Goal: Task Accomplishment & Management: Complete application form

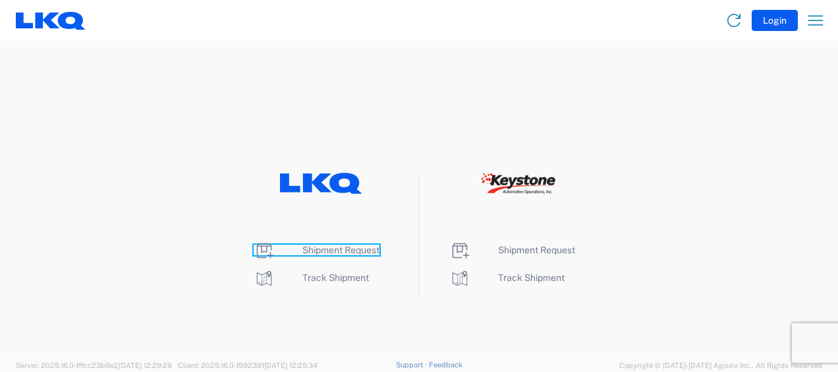
click at [365, 248] on span "Shipment Request" at bounding box center [340, 249] width 77 height 11
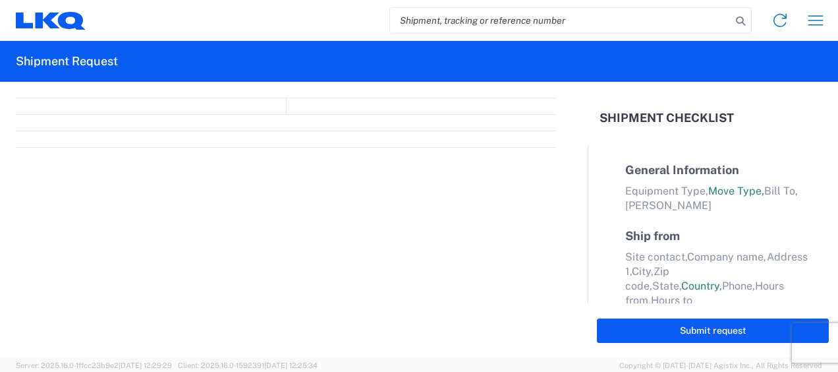
select select "FULL"
select select "LBS"
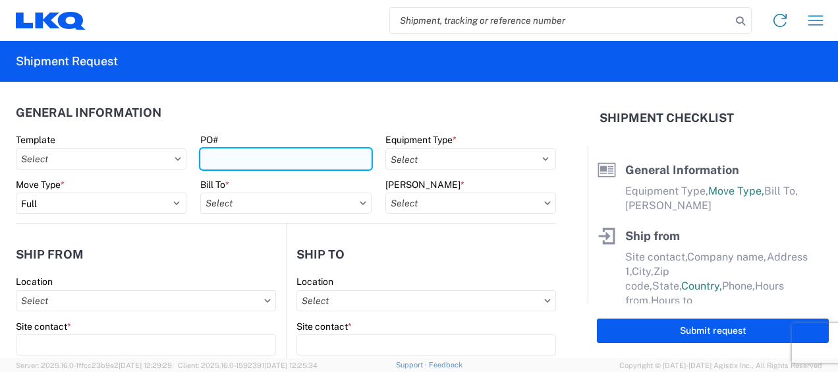
click at [287, 154] on input "PO#" at bounding box center [285, 158] width 171 height 21
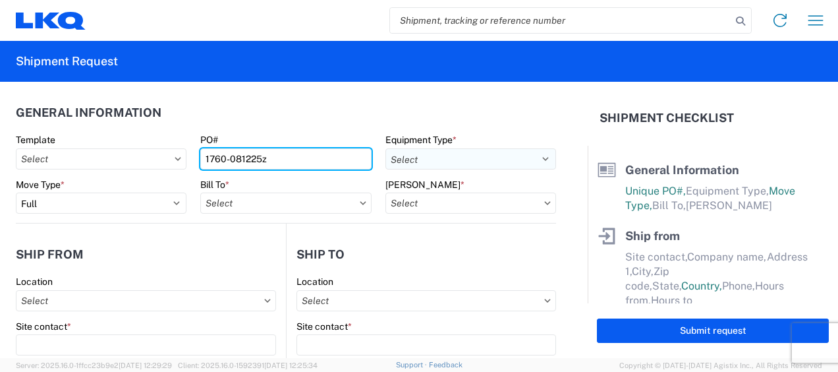
type input "1760-081225z"
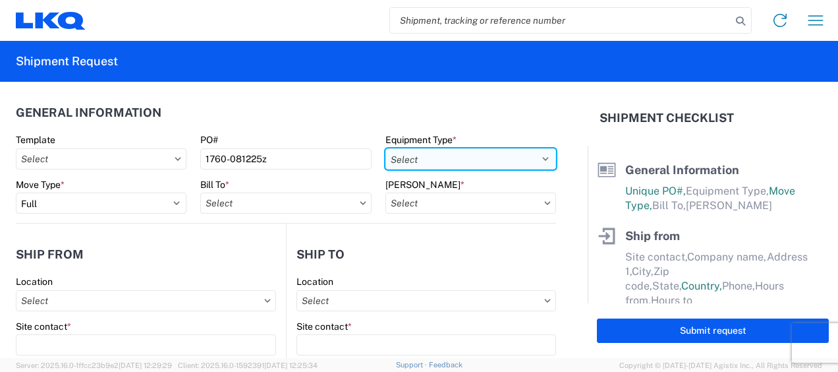
click at [485, 155] on select "Select 53’ Dry Van Flatbed Dropdeck (van) Lowboy (flatbed) Rail" at bounding box center [470, 158] width 171 height 21
select select "STDV"
click at [385, 148] on select "Select 53’ Dry Van Flatbed Dropdeck (van) Lowboy (flatbed) Rail" at bounding box center [470, 158] width 171 height 21
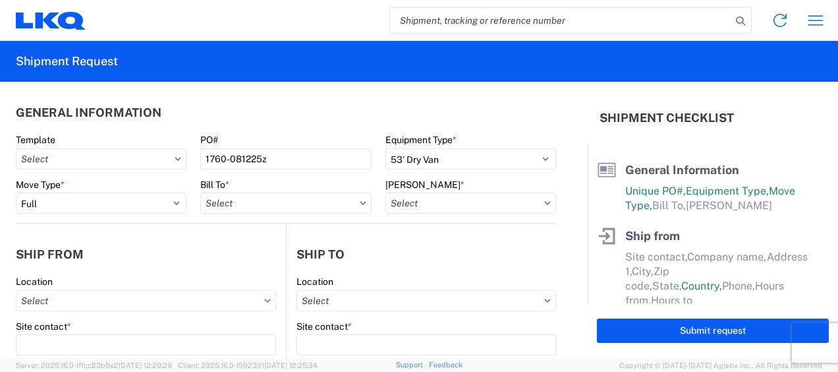
click at [360, 204] on icon at bounding box center [363, 203] width 7 height 4
click at [352, 202] on input "Bill To *" at bounding box center [285, 202] width 171 height 21
type input "1760"
click at [312, 258] on div "1760 - LKQ Best Core" at bounding box center [315, 261] width 231 height 21
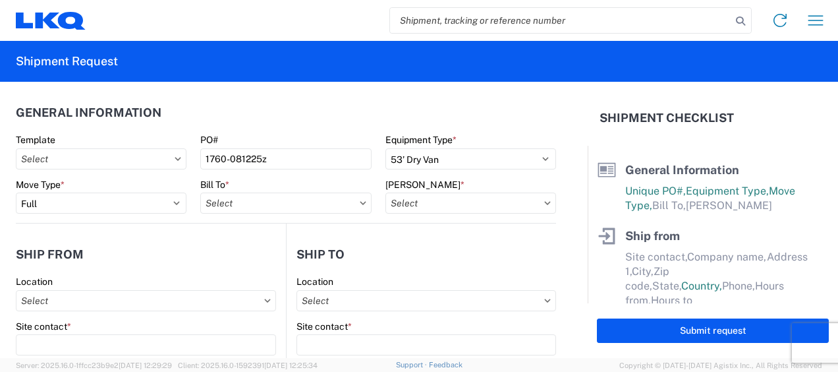
type input "1760 - LKQ Best Core"
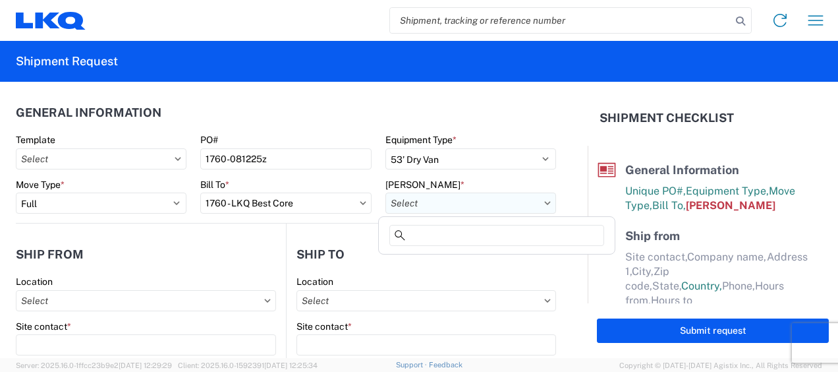
click at [469, 204] on input "[PERSON_NAME] *" at bounding box center [470, 202] width 171 height 21
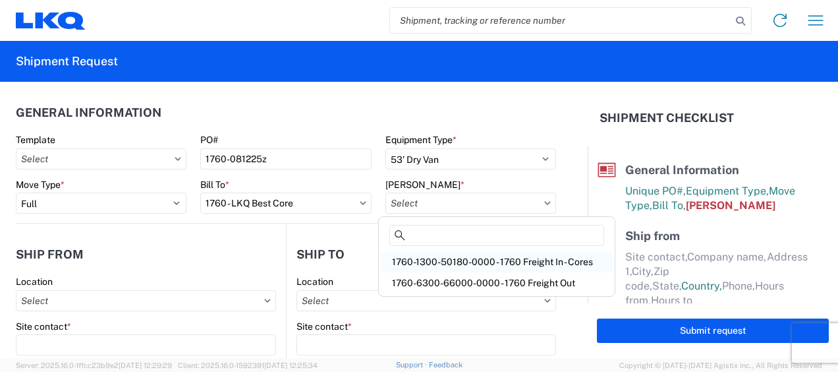
click at [463, 261] on div "1760-1300-50180-0000 - 1760 Freight In - Cores" at bounding box center [497, 261] width 231 height 21
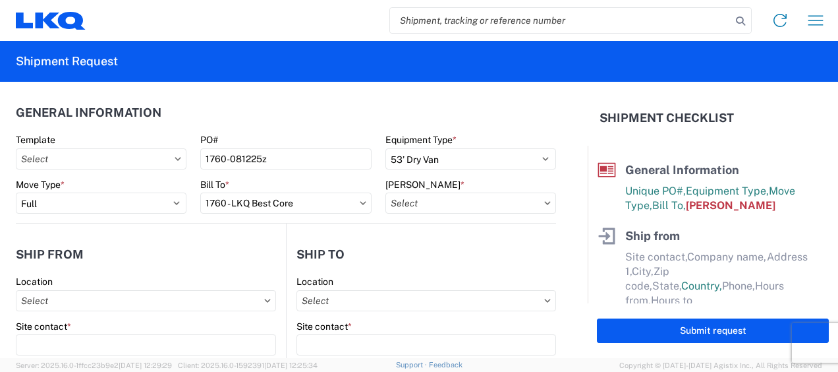
type input "1760-1300-50180-0000 - 1760 Freight In - Cores"
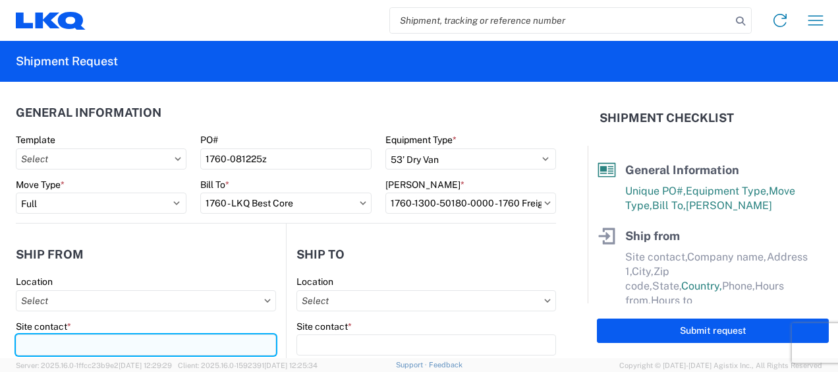
click at [163, 341] on input "Site contact *" at bounding box center [146, 344] width 260 height 21
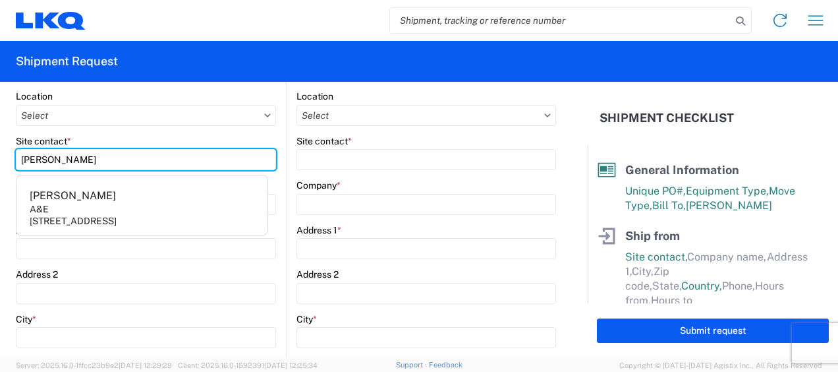
scroll to position [221, 0]
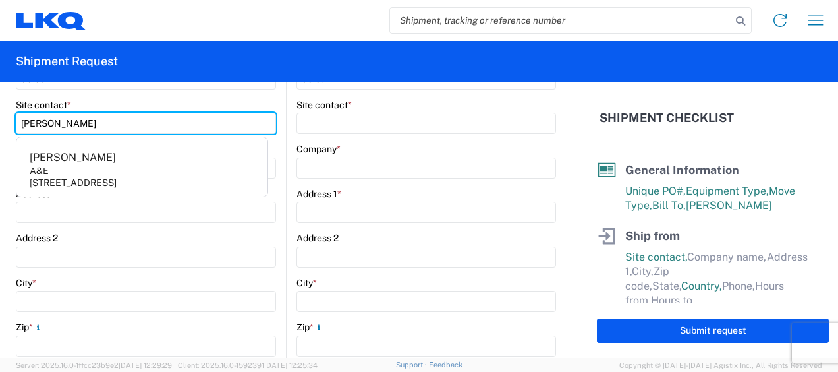
type input "[PERSON_NAME]"
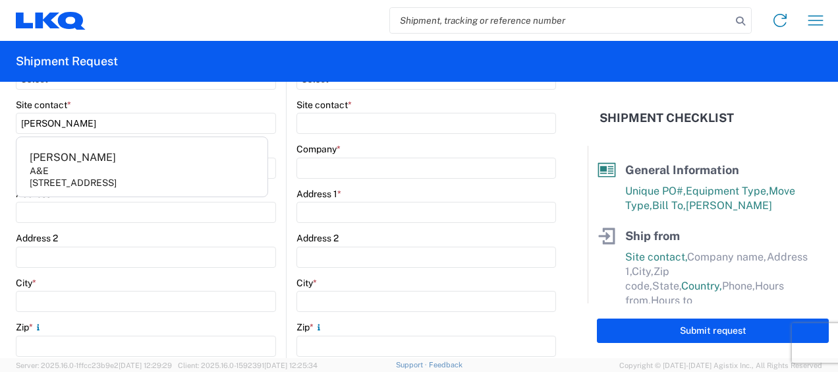
click at [116, 240] on div "Address 2" at bounding box center [146, 238] width 260 height 12
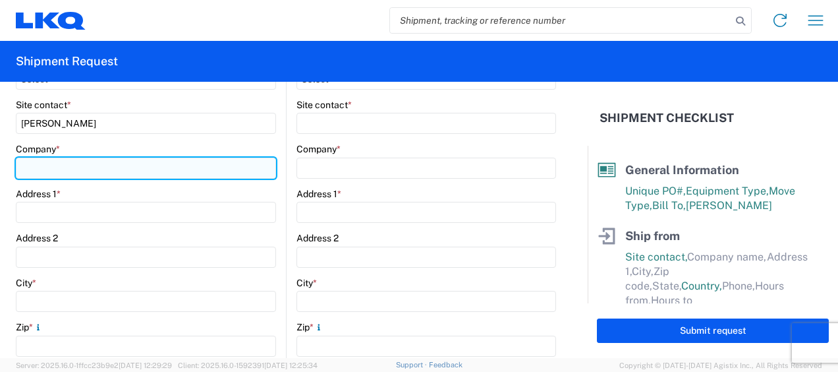
click at [91, 165] on input "Company *" at bounding box center [146, 167] width 260 height 21
type input "p"
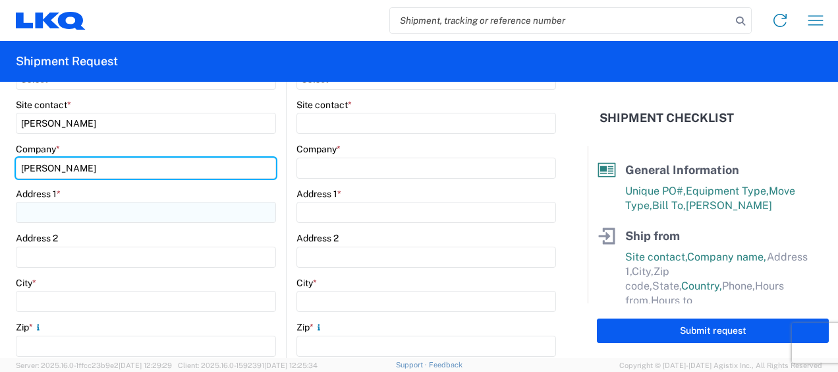
type input "[PERSON_NAME]"
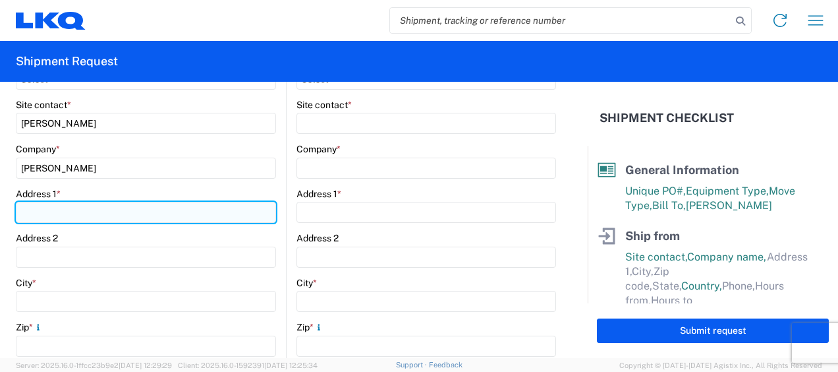
click at [127, 211] on input "Address 1 *" at bounding box center [146, 212] width 260 height 21
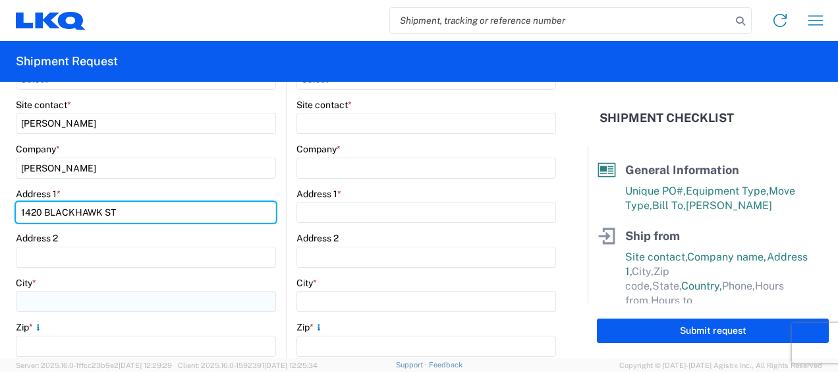
type input "1420 BLACKHAWK ST"
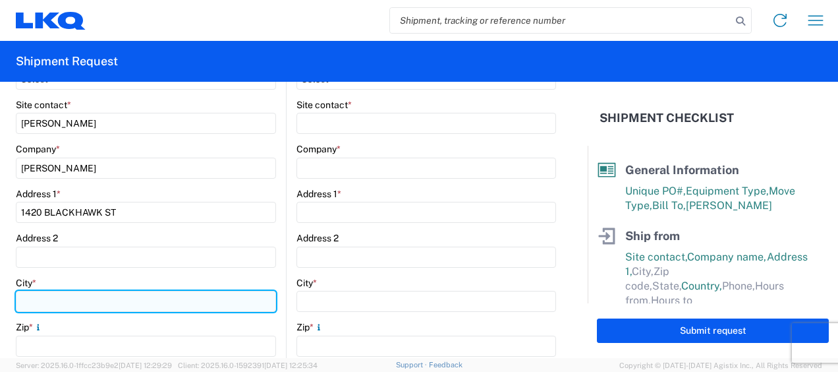
click at [150, 300] on input "City *" at bounding box center [146, 301] width 260 height 21
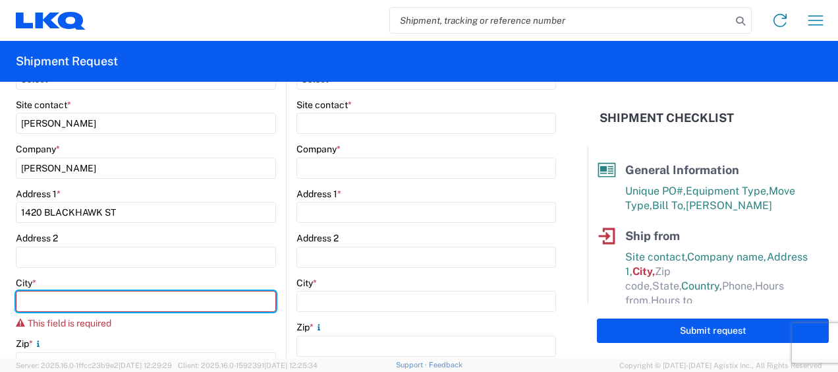
type input "A"
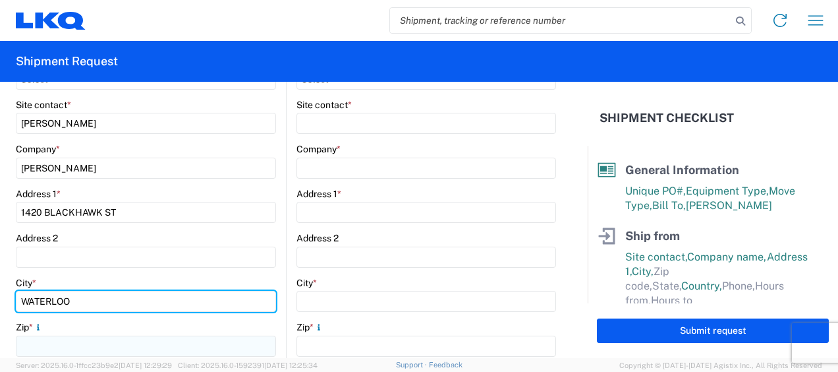
type input "WATERLOO"
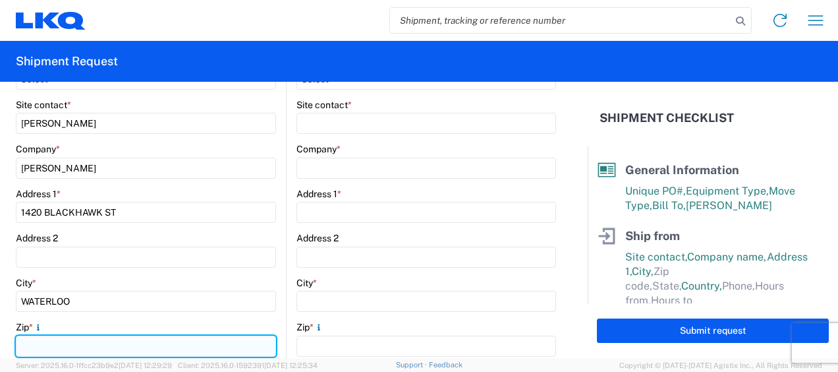
click at [206, 349] on input "Zip *" at bounding box center [146, 345] width 260 height 21
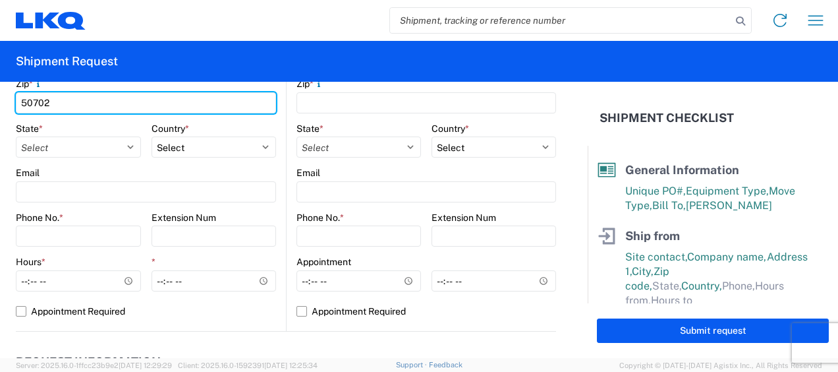
scroll to position [470, 0]
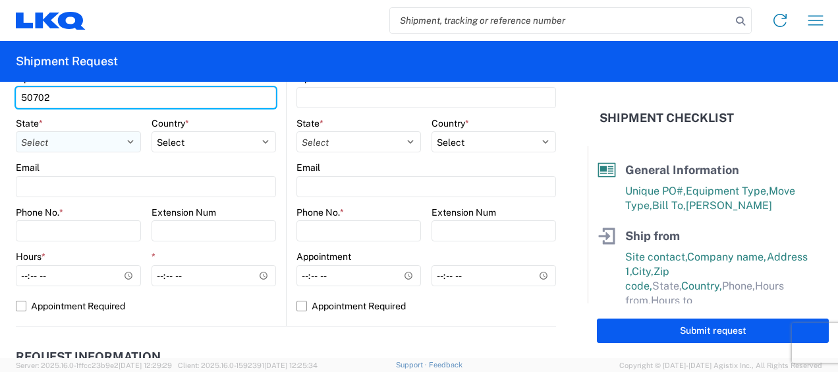
type input "50702"
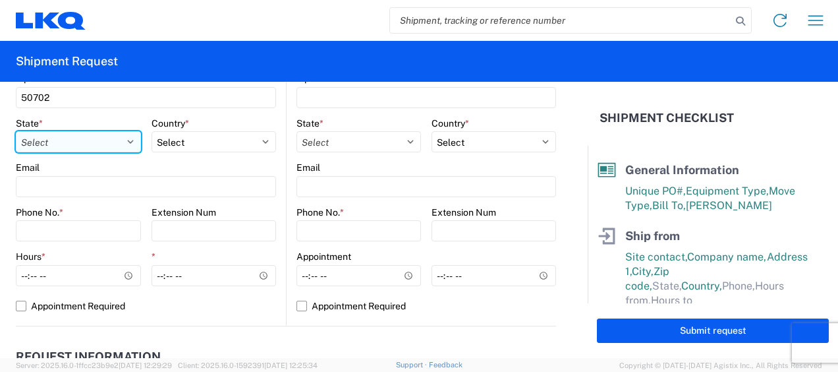
click at [127, 146] on select "Select [US_STATE] [US_STATE] [US_STATE] [US_STATE] Armed Forces Americas Armed …" at bounding box center [78, 141] width 125 height 21
select select "IA"
click at [16, 131] on select "Select [US_STATE] [US_STATE] [US_STATE] [US_STATE] Armed Forces Americas Armed …" at bounding box center [78, 141] width 125 height 21
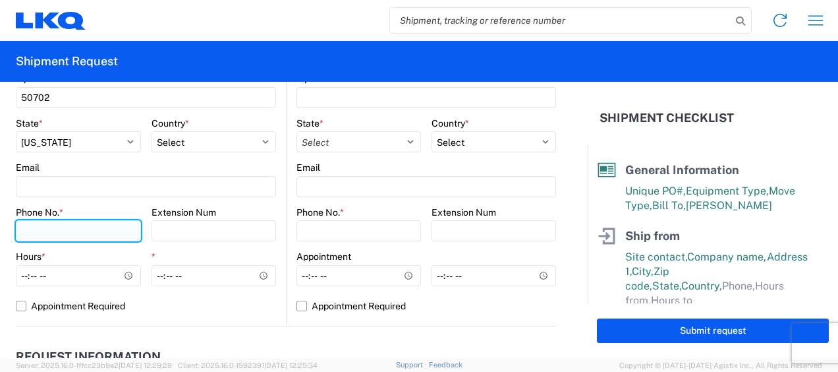
click at [76, 232] on input "Phone No. *" at bounding box center [78, 230] width 125 height 21
type input "3"
type input "3192314839"
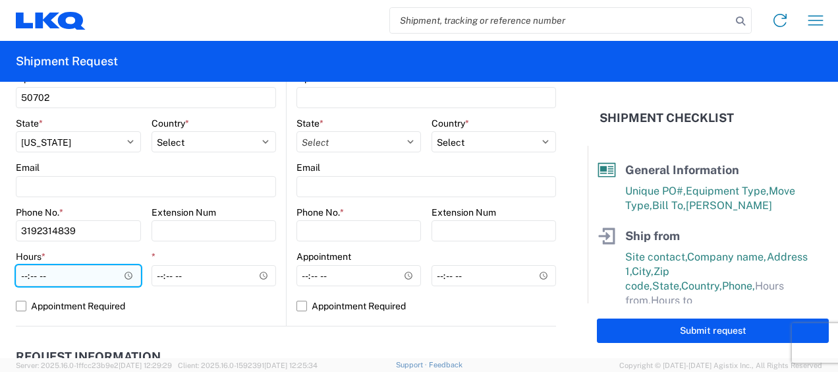
click at [22, 273] on input "Hours *" at bounding box center [78, 275] width 125 height 21
type input "09:00"
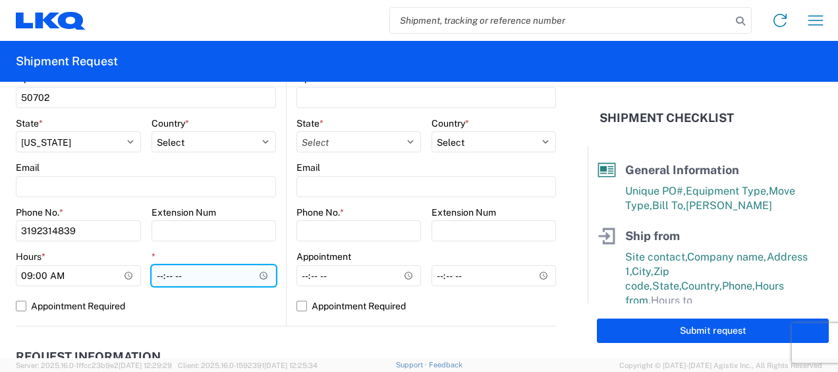
click at [152, 275] on input "*" at bounding box center [214, 275] width 125 height 21
type input "16:00"
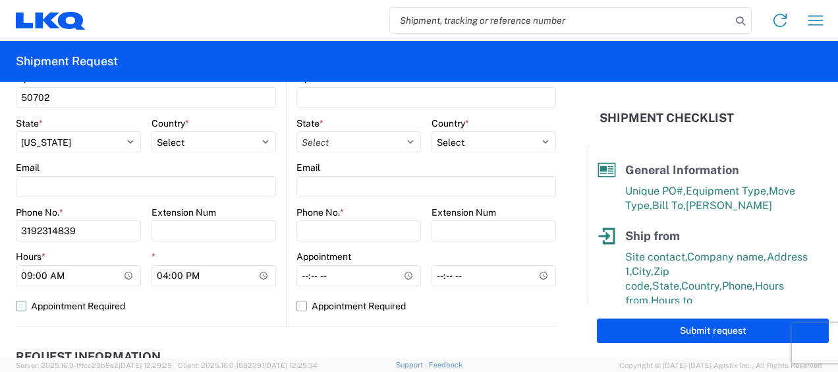
click at [19, 299] on label "Appointment Required" at bounding box center [146, 305] width 260 height 21
click at [0, 0] on input "Appointment Required" at bounding box center [0, 0] width 0 height 0
select select "US"
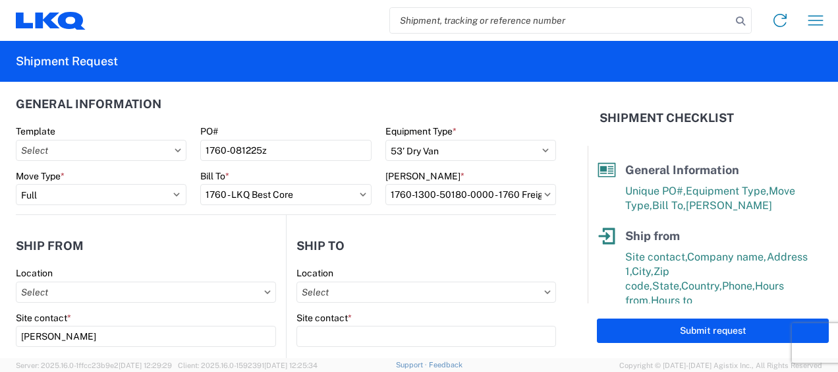
scroll to position [0, 0]
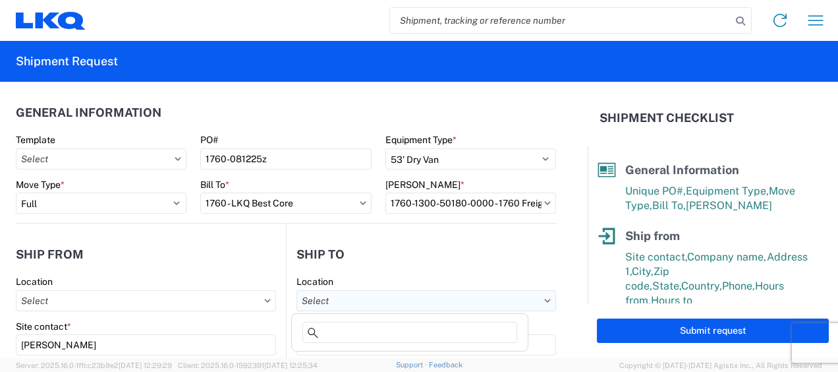
click at [349, 300] on input "Location" at bounding box center [427, 300] width 260 height 21
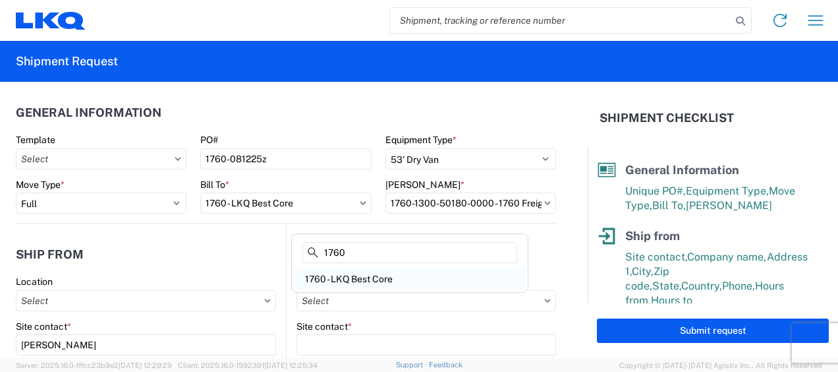
type input "1760"
click at [364, 279] on div "1760 - LKQ Best Core" at bounding box center [410, 278] width 231 height 21
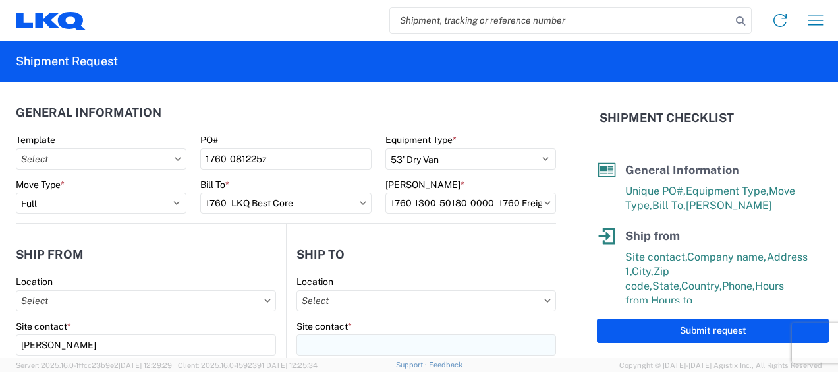
type input "1760 - LKQ Best Core"
type input "LKQ Corporation"
type input "[STREET_ADDRESS]"
type input "[GEOGRAPHIC_DATA]"
type input "77038"
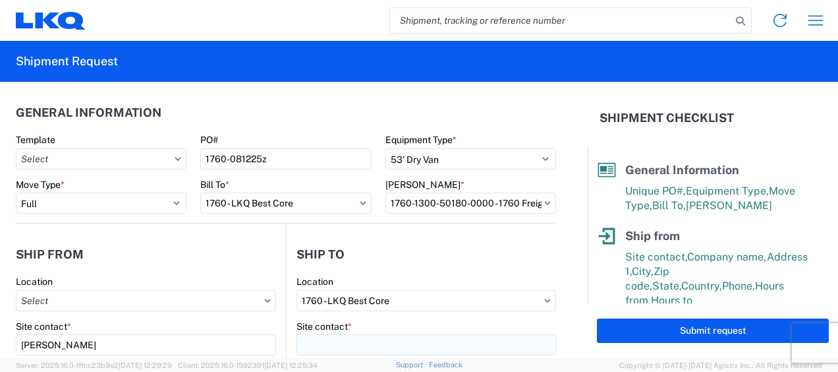
select select "US"
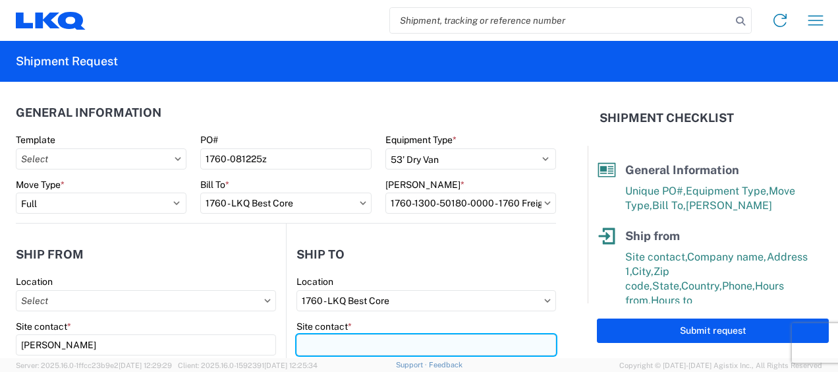
click at [355, 336] on input "Site contact *" at bounding box center [427, 344] width 260 height 21
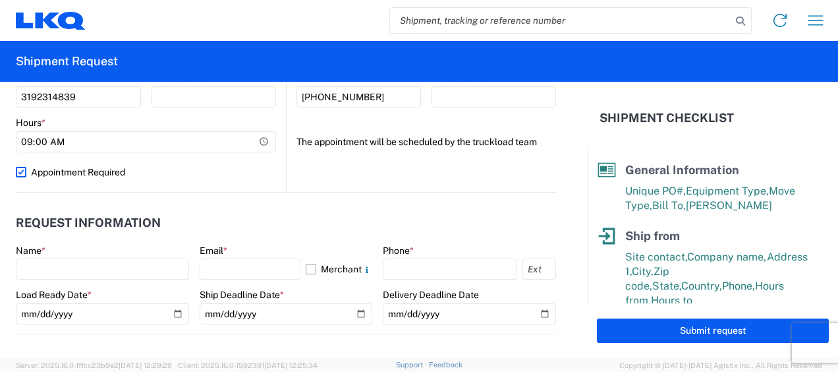
scroll to position [621, 0]
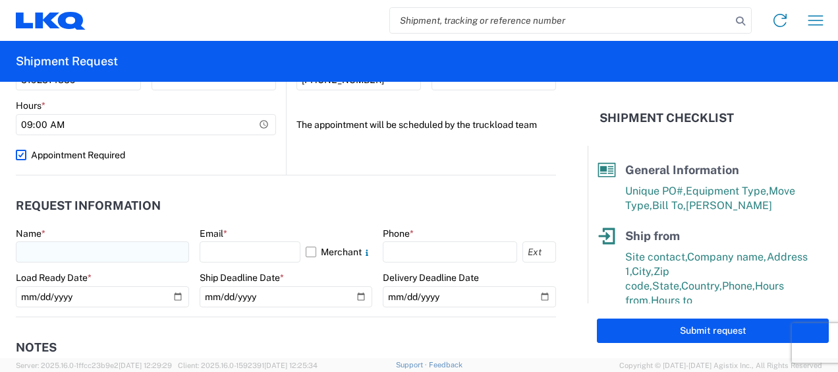
type input "[PERSON_NAME]"
click at [134, 250] on input "text" at bounding box center [102, 251] width 173 height 21
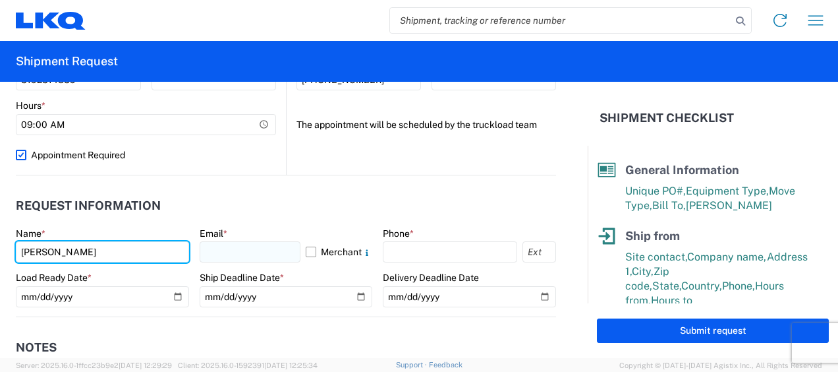
type input "[PERSON_NAME]"
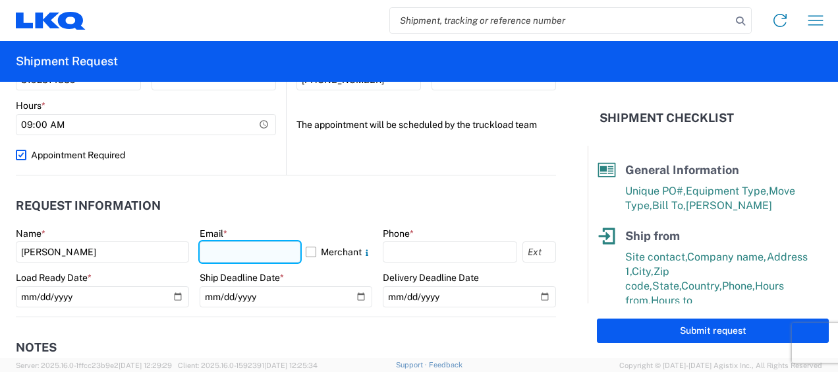
click at [233, 260] on input "text" at bounding box center [250, 251] width 101 height 21
type input "[EMAIL_ADDRESS][DOMAIN_NAME]"
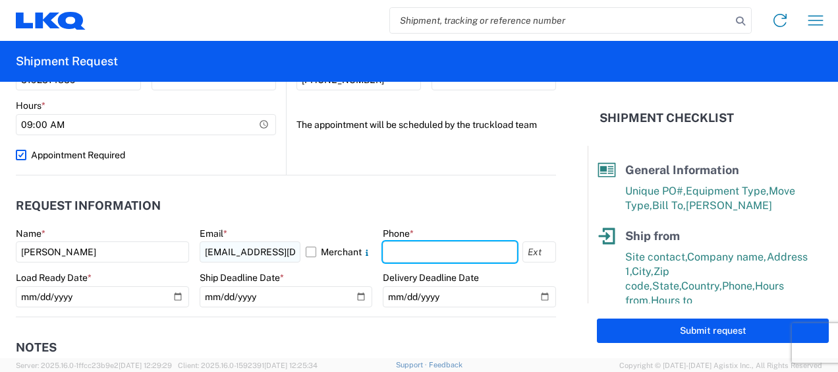
type input "2604712504"
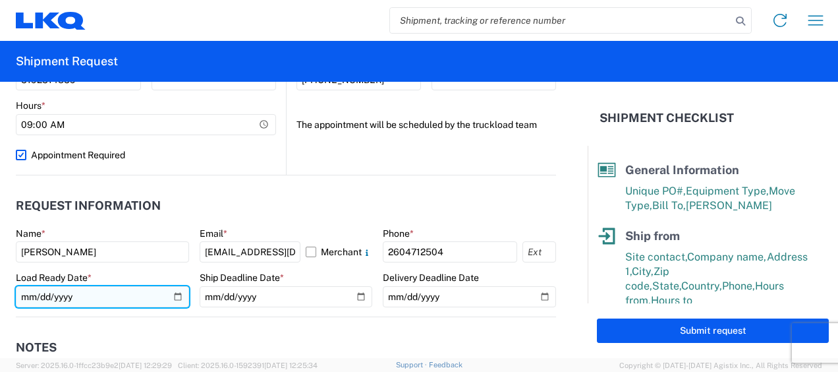
click at [171, 299] on input "date" at bounding box center [102, 296] width 173 height 21
type input "[DATE]"
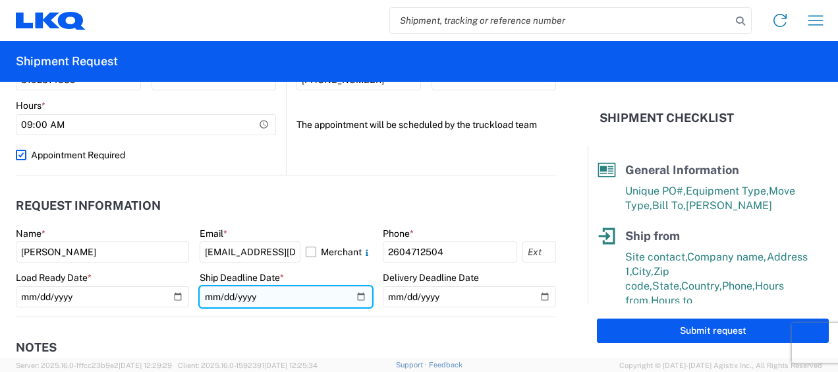
click at [285, 304] on input "date" at bounding box center [286, 296] width 173 height 21
click at [359, 296] on input "date" at bounding box center [286, 296] width 173 height 21
type input "[DATE]"
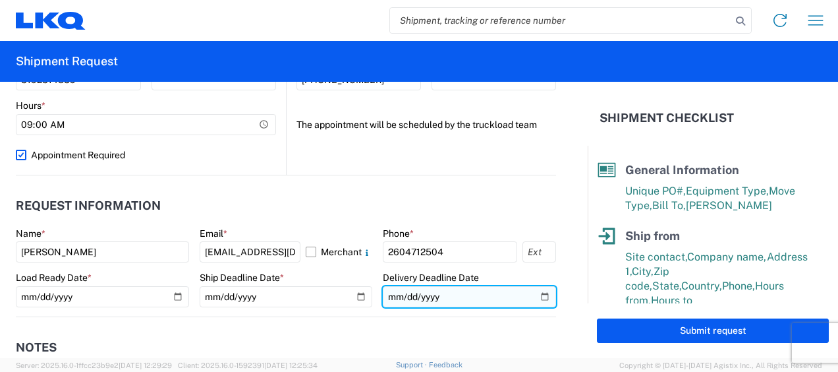
click at [538, 291] on input "date" at bounding box center [469, 296] width 173 height 21
type input "[DATE]"
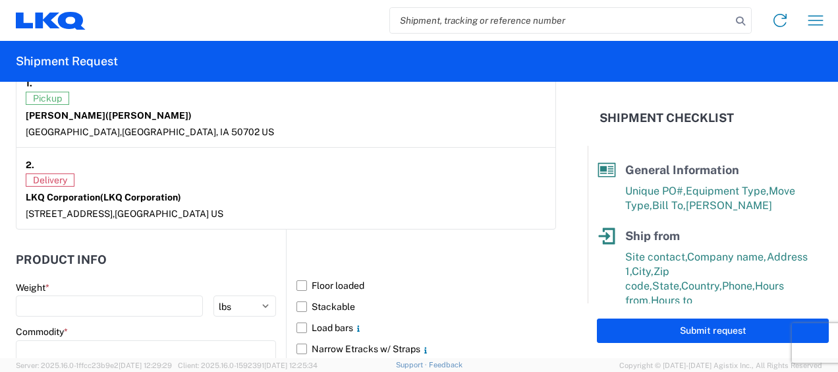
scroll to position [1069, 0]
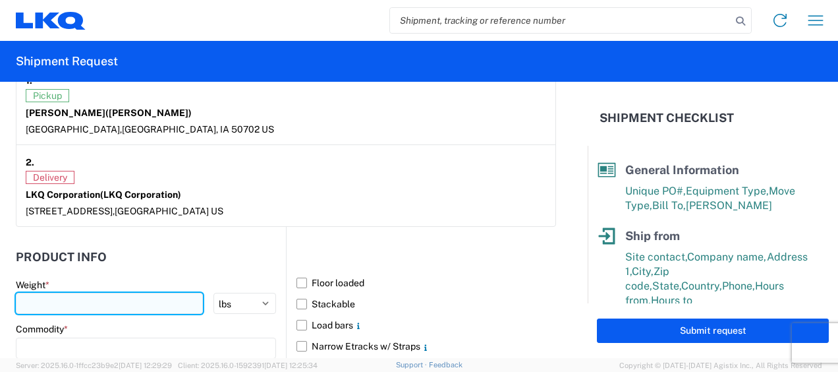
click at [129, 299] on input "number" at bounding box center [109, 303] width 187 height 21
type input "40000"
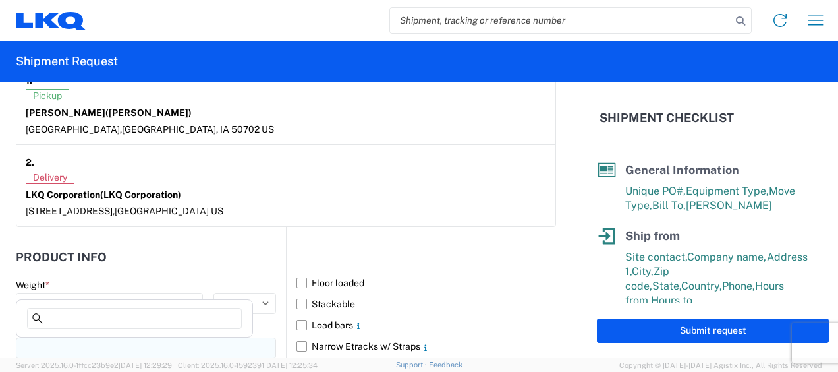
scroll to position [0, 0]
click at [128, 345] on input at bounding box center [146, 347] width 260 height 21
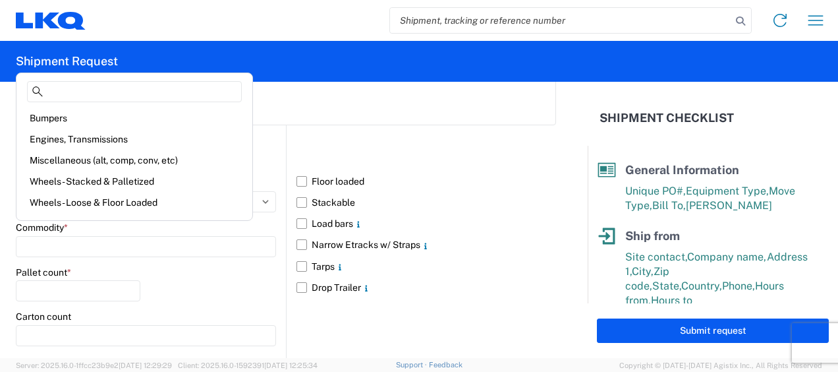
scroll to position [1190, 0]
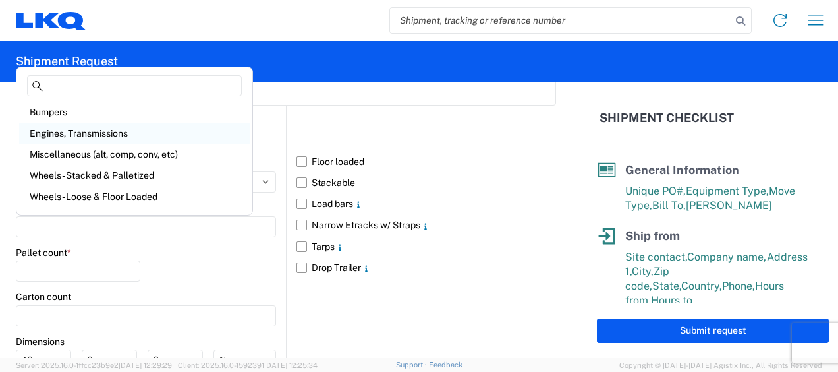
click at [58, 128] on div "Engines, Transmissions" at bounding box center [134, 133] width 231 height 21
type input "Engines, Transmissions"
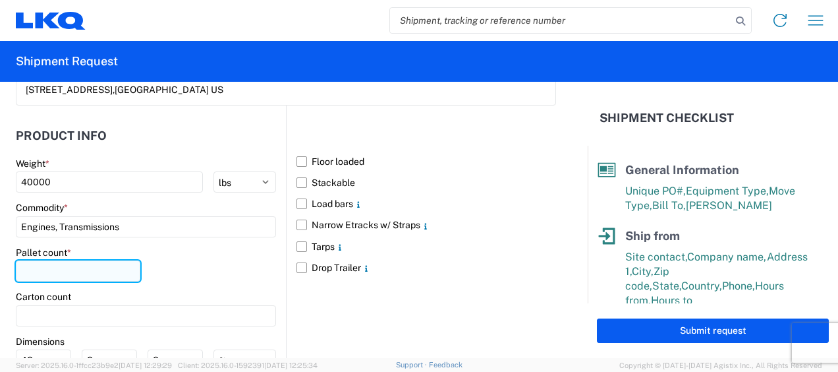
click at [82, 260] on input "number" at bounding box center [78, 270] width 125 height 21
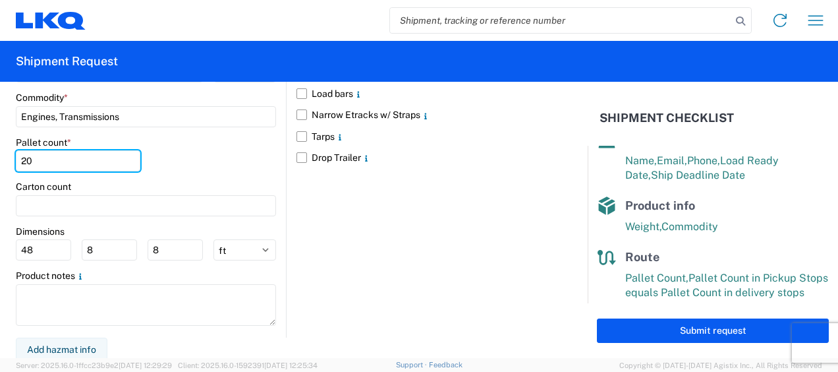
scroll to position [267, 0]
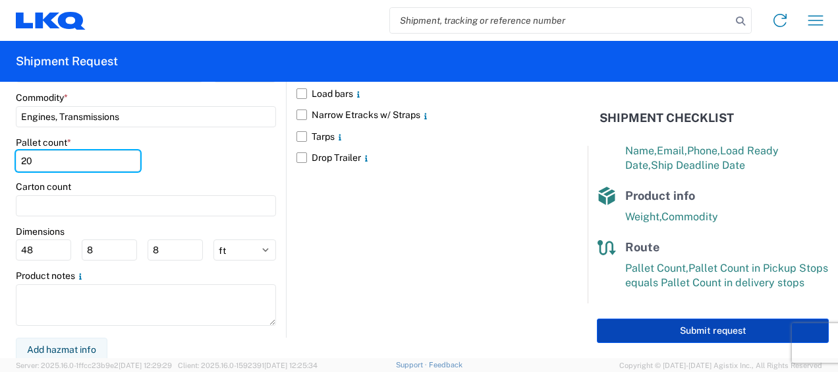
type input "20"
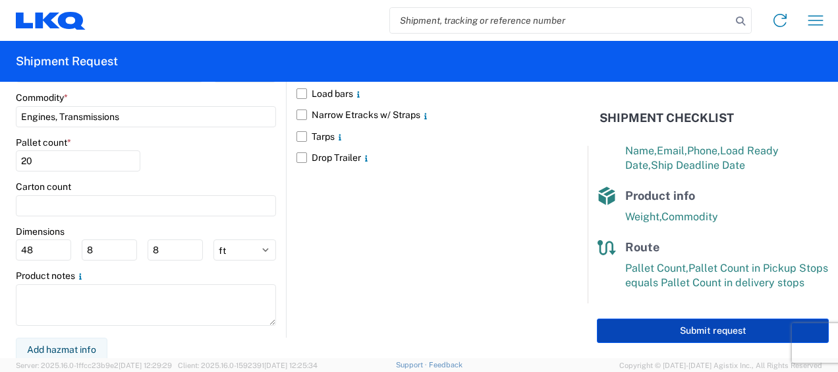
click at [707, 332] on button "Submit request" at bounding box center [713, 330] width 232 height 24
select select "[GEOGRAPHIC_DATA]"
select select "US"
